Goal: Information Seeking & Learning: Learn about a topic

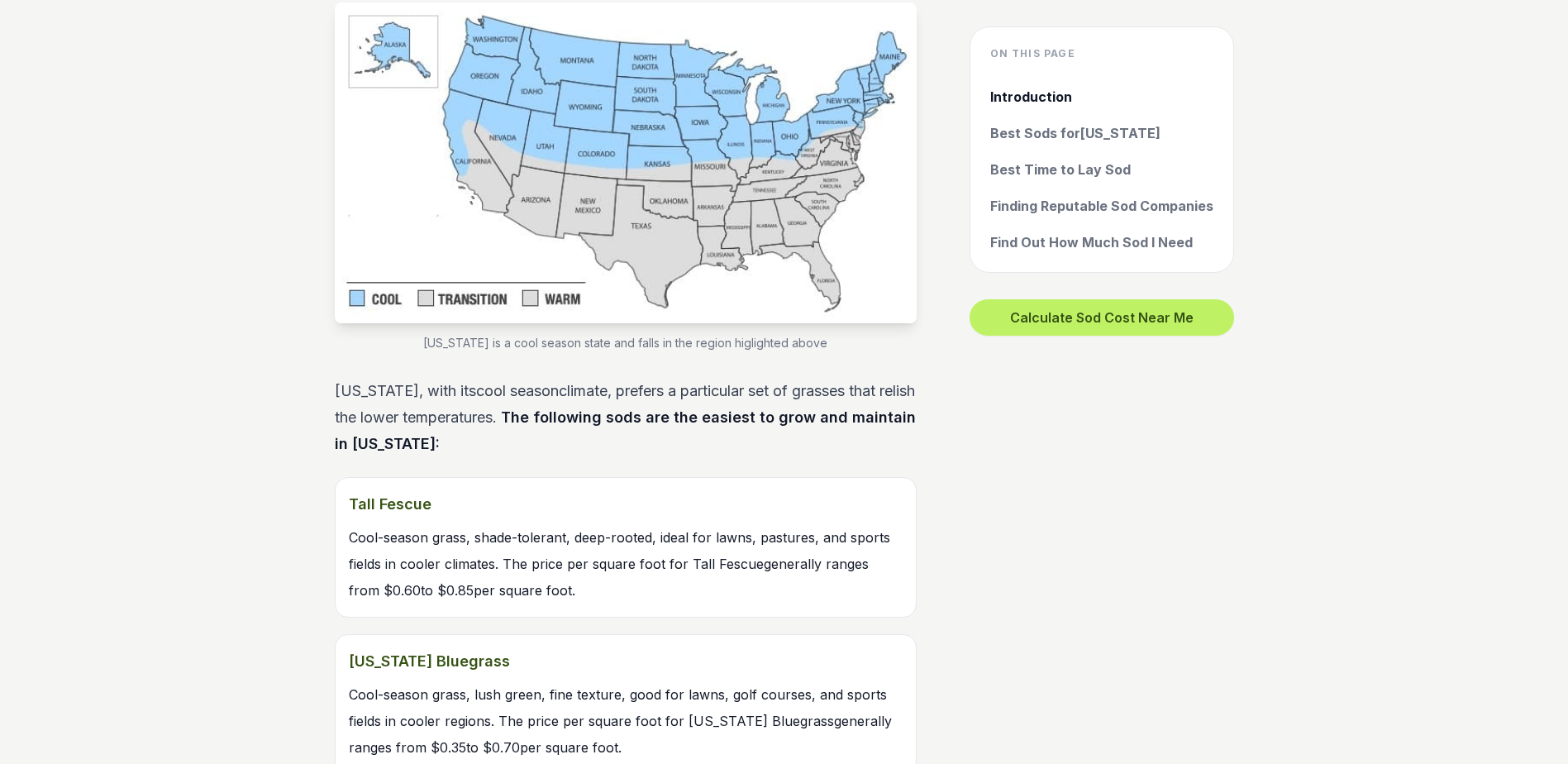
scroll to position [1488, 0]
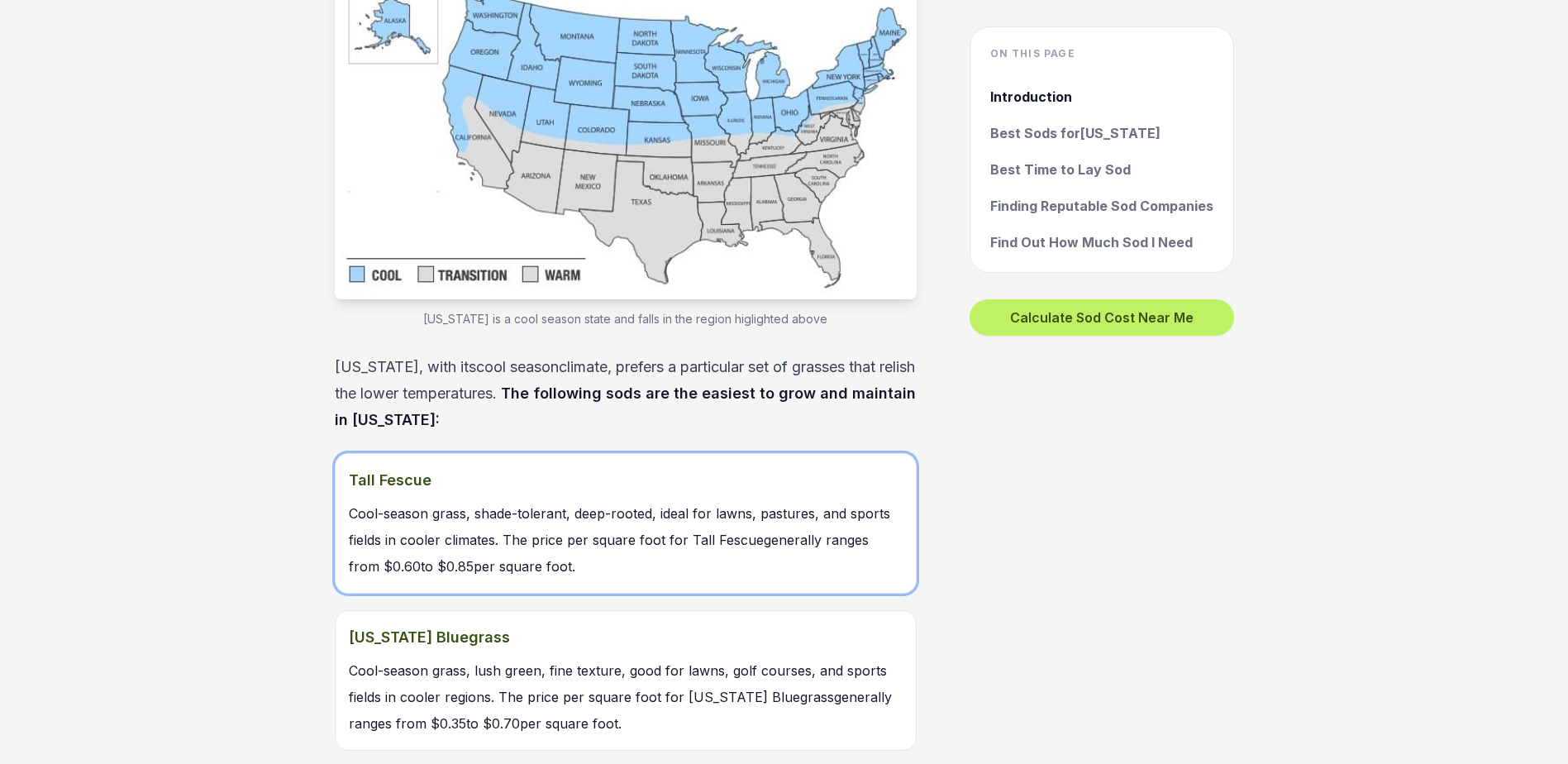
click at [405, 473] on strong "Tall Fescue" at bounding box center [625, 480] width 554 height 27
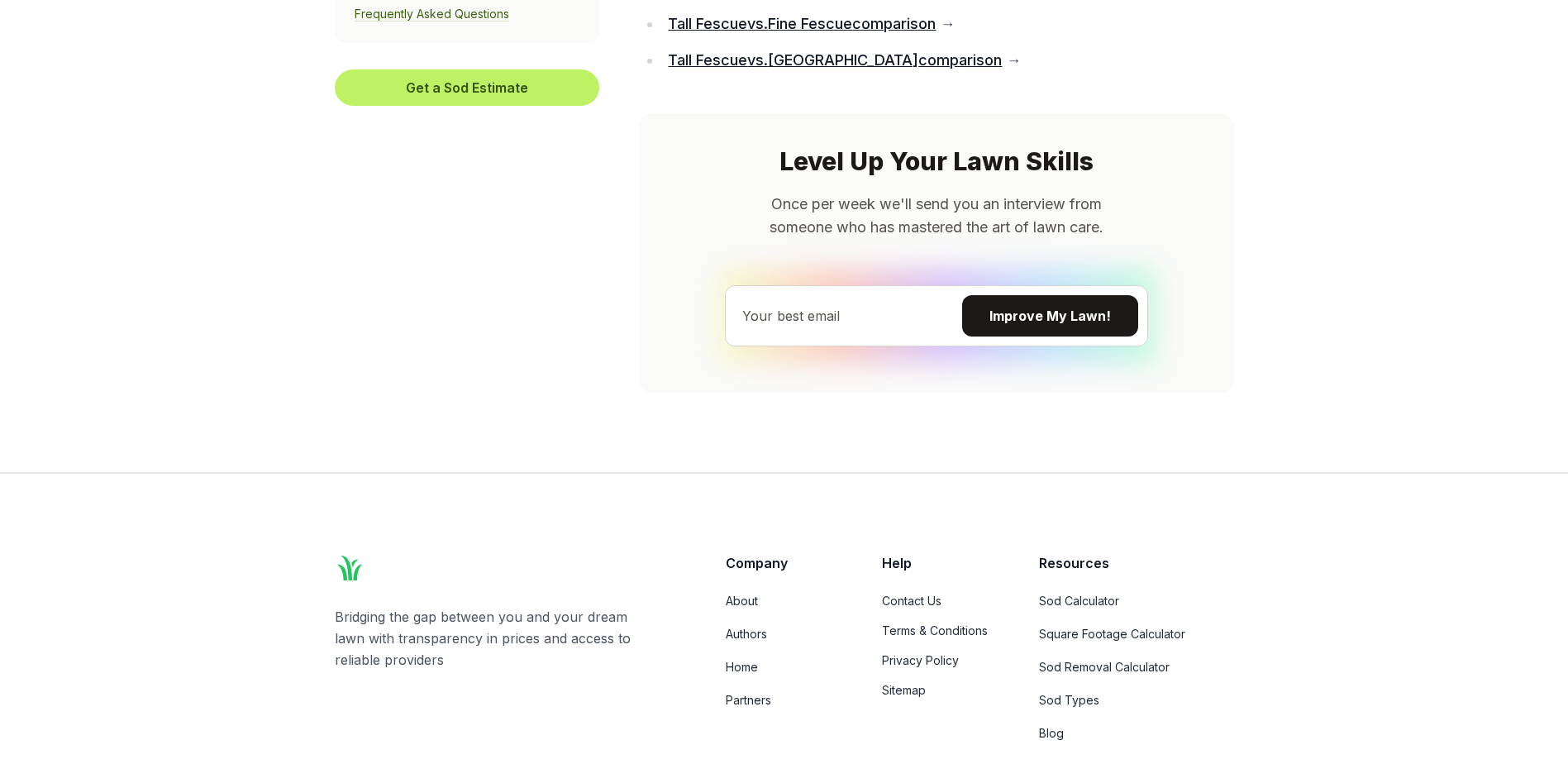
scroll to position [11989, 0]
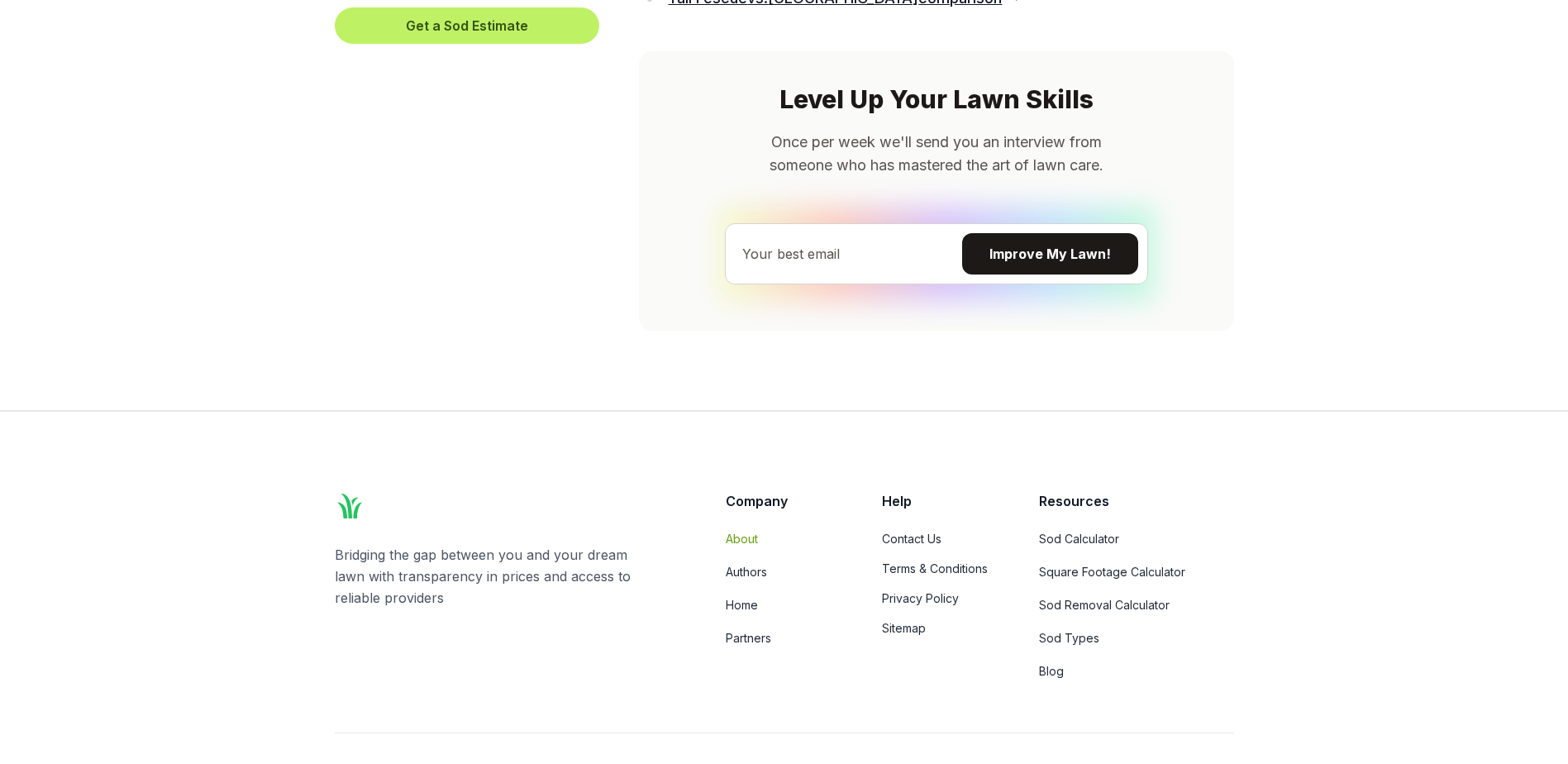
click at [744, 531] on link "About" at bounding box center [784, 539] width 117 height 17
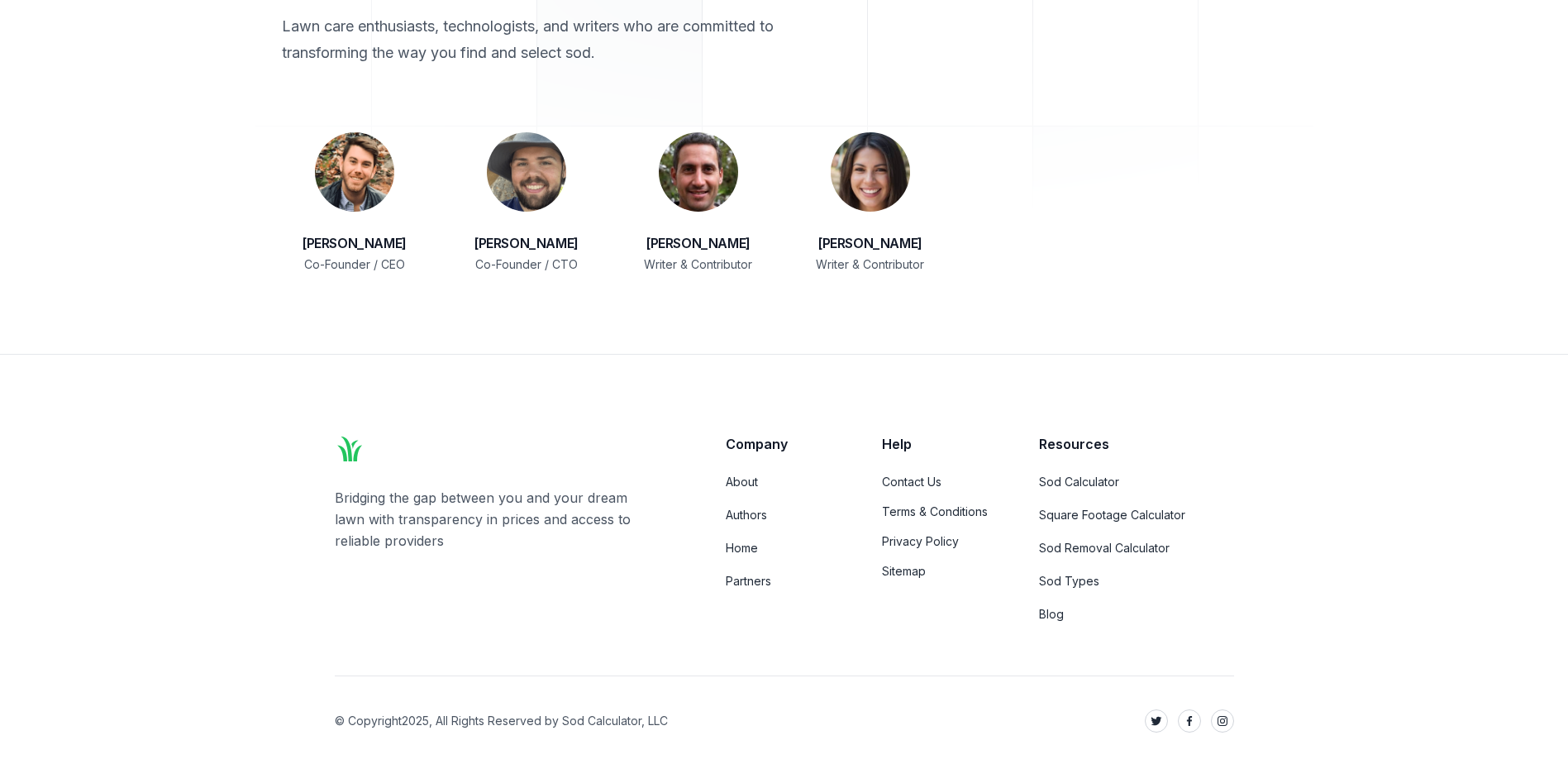
scroll to position [2633, 0]
click at [764, 571] on link "Partners" at bounding box center [784, 579] width 117 height 17
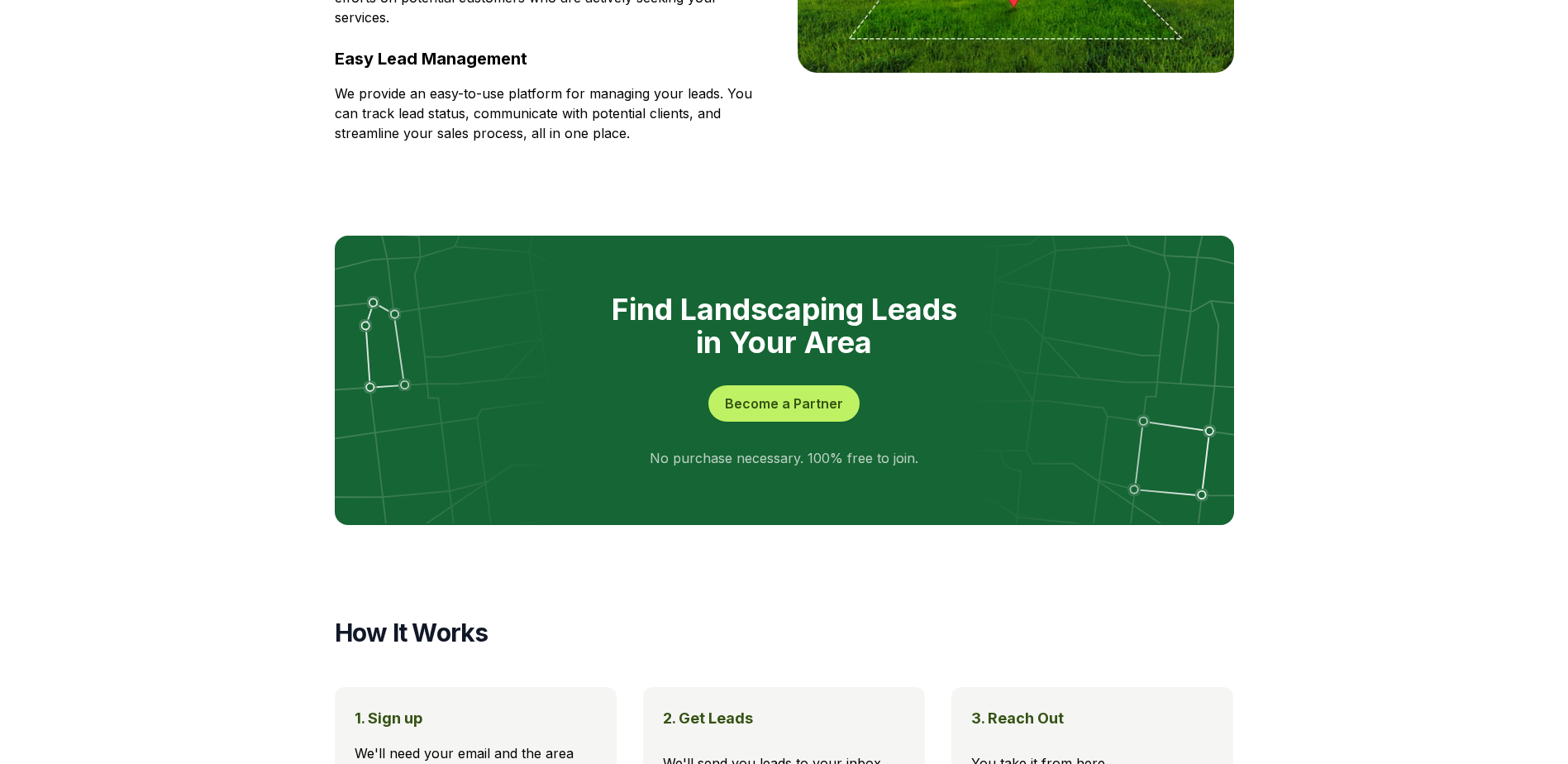
scroll to position [165, 0]
